Goal: Task Accomplishment & Management: Use online tool/utility

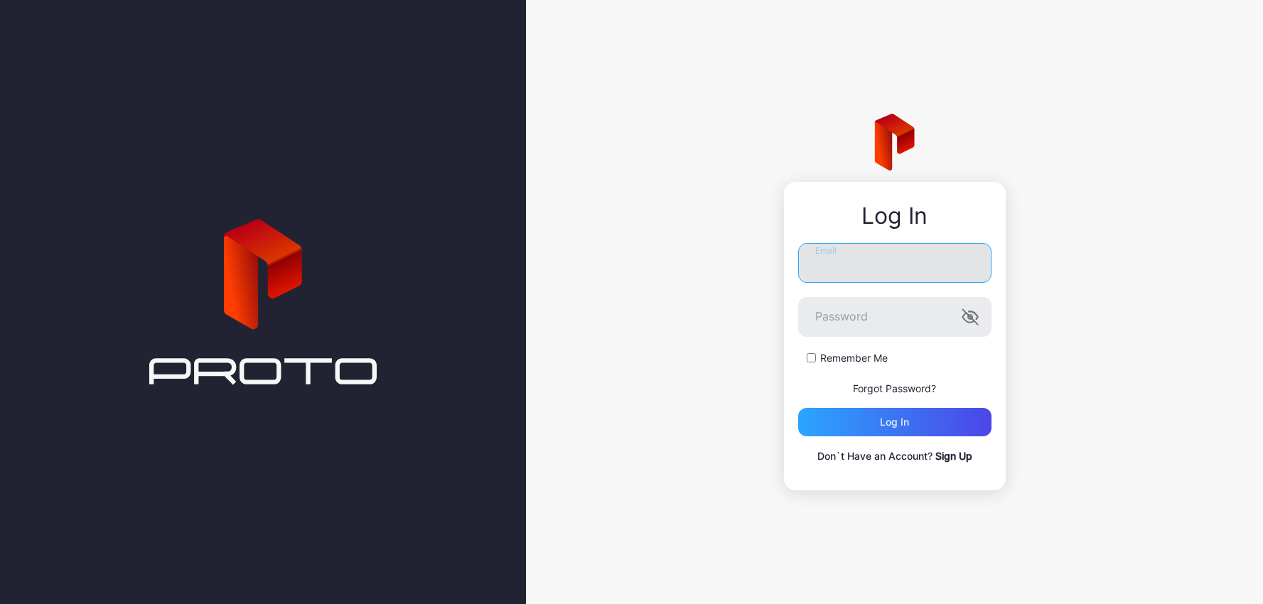
click at [874, 266] on input "Email" at bounding box center [894, 263] width 193 height 40
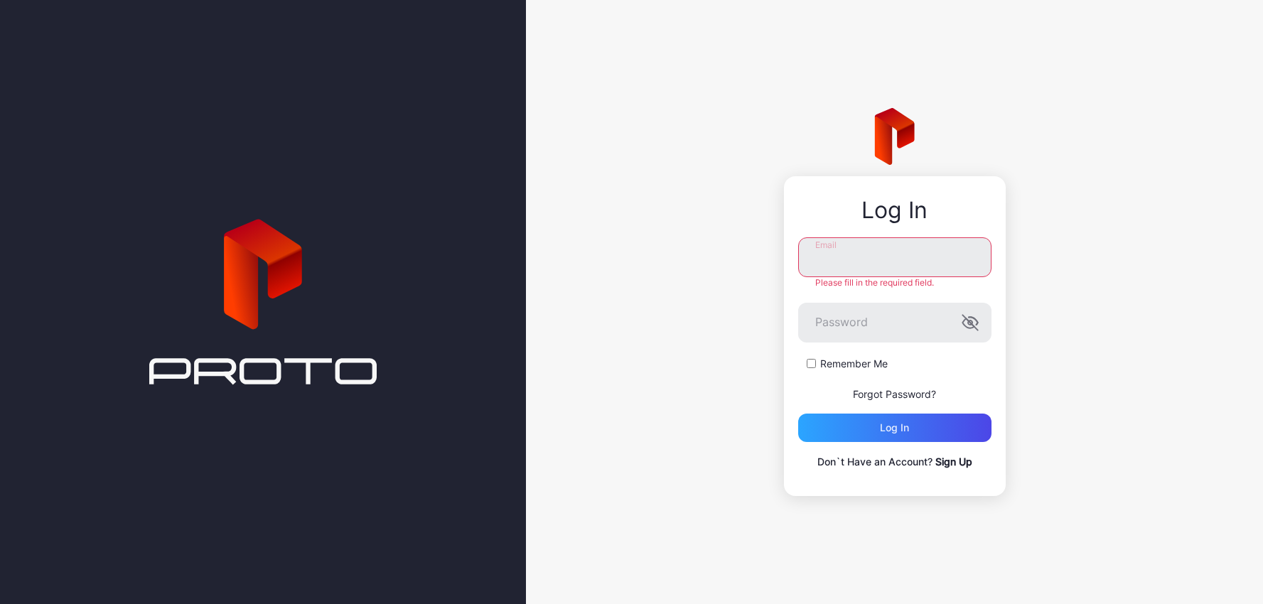
type input "**********"
click at [911, 432] on div "Log in" at bounding box center [894, 428] width 193 height 28
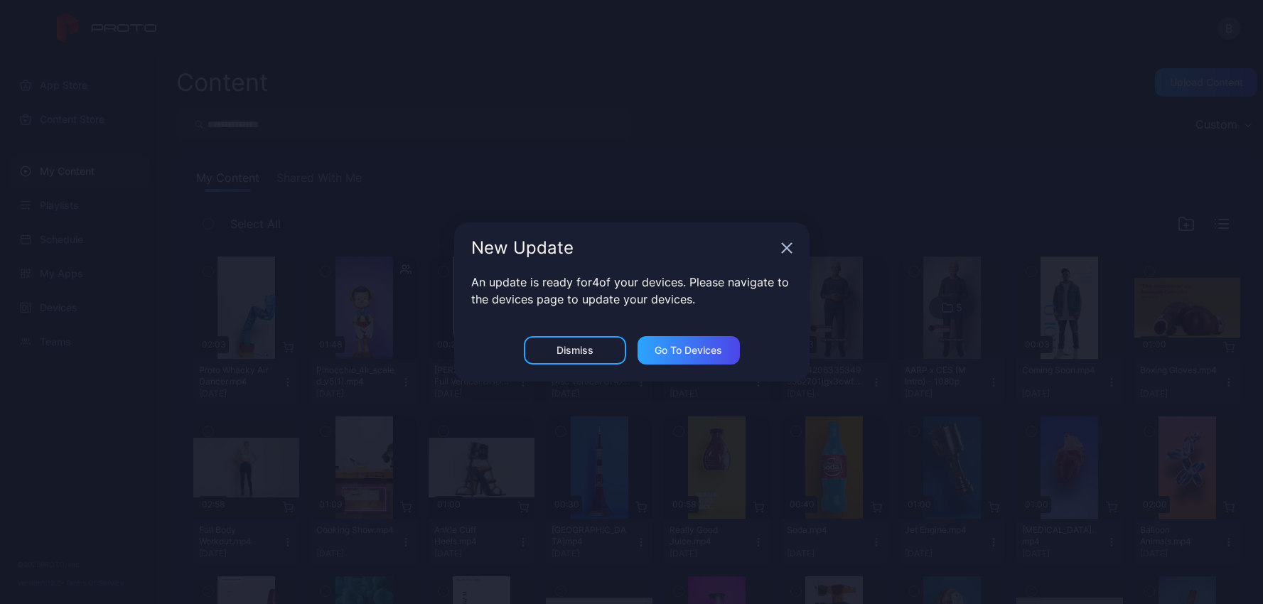
click at [788, 249] on icon "button" at bounding box center [786, 247] width 11 height 11
